Goal: Find contact information: Find contact information

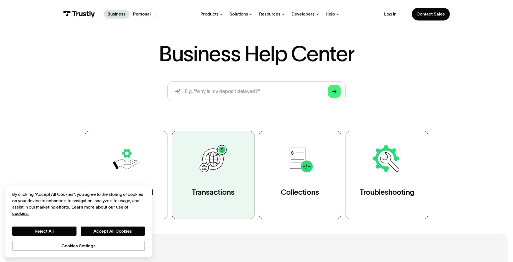
scroll to position [83, 0]
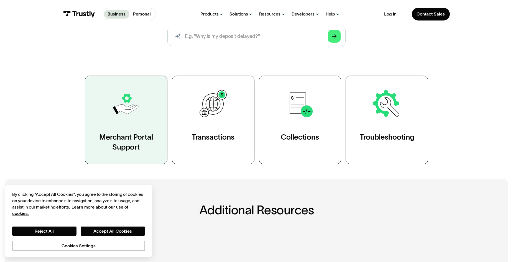
click at [134, 109] on img at bounding box center [126, 104] width 32 height 32
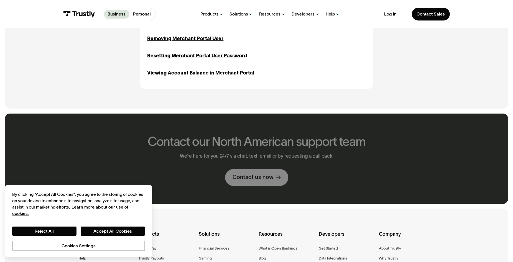
scroll to position [388, 0]
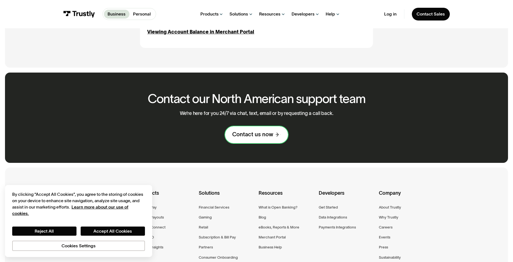
click at [247, 135] on div "Contact us now" at bounding box center [252, 134] width 41 height 7
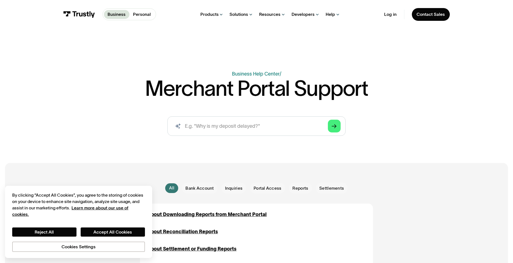
scroll to position [388, 0]
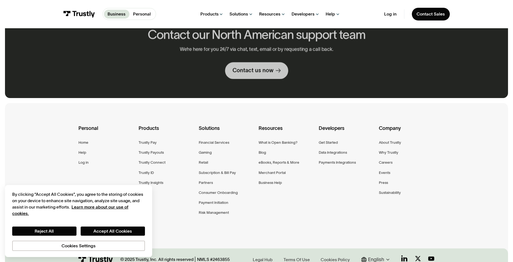
scroll to position [333, 0]
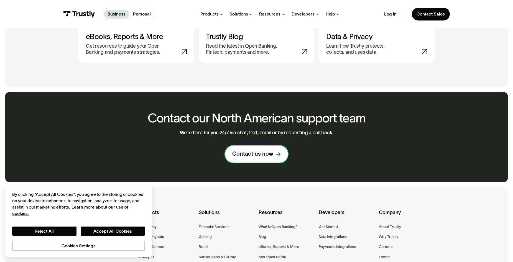
click at [253, 154] on div "Contact us now" at bounding box center [252, 154] width 41 height 7
